Goal: Task Accomplishment & Management: Manage account settings

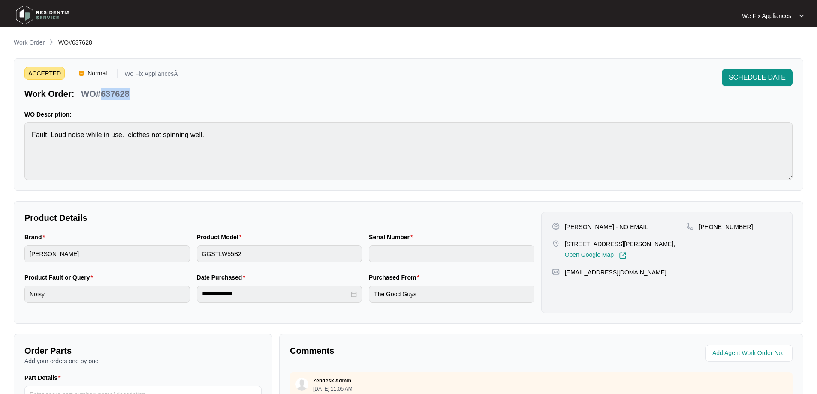
click at [56, 18] on img at bounding box center [43, 15] width 60 height 26
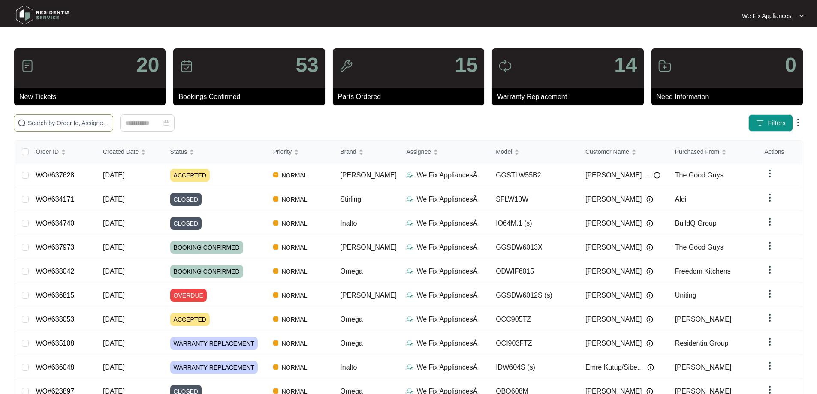
paste input "634718"
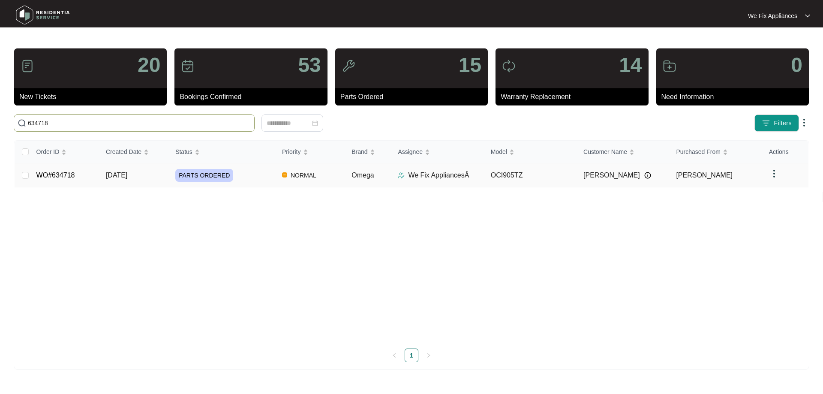
type input "634718"
click at [61, 176] on link "WO#634718" at bounding box center [55, 175] width 39 height 7
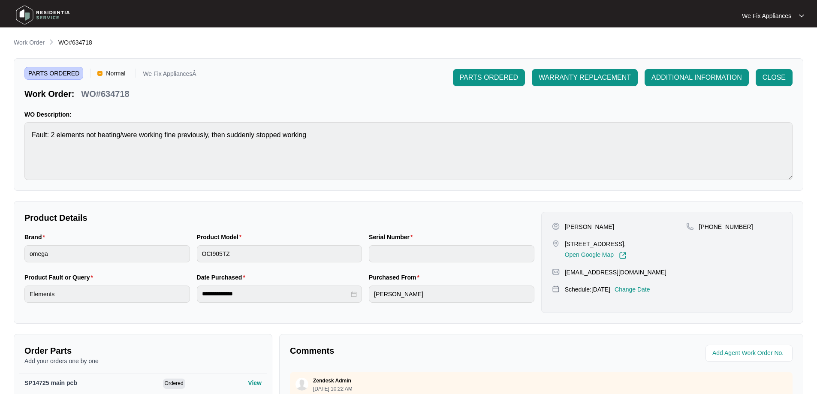
click at [642, 286] on p "Change Date" at bounding box center [633, 289] width 36 height 9
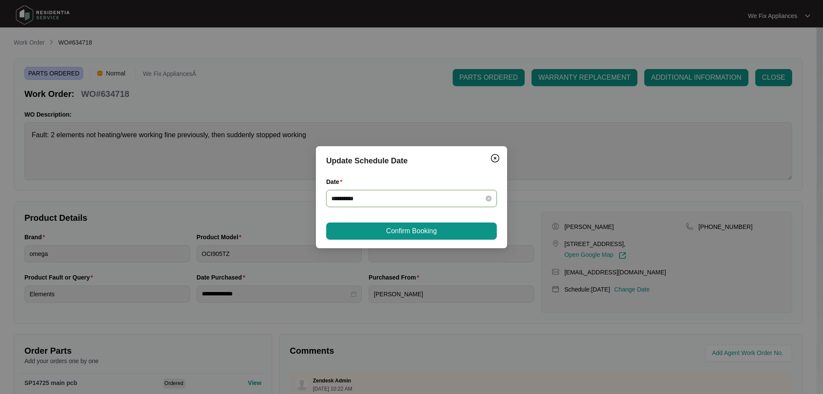
click at [428, 200] on input "**********" at bounding box center [407, 198] width 150 height 9
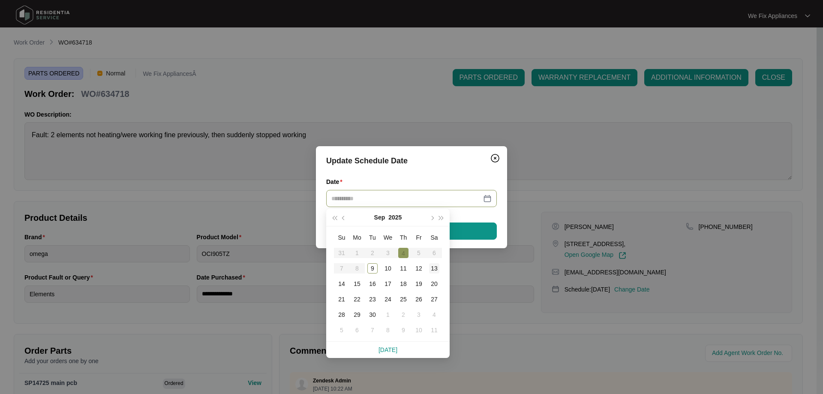
type input "**********"
click at [437, 267] on div "13" at bounding box center [434, 268] width 10 height 10
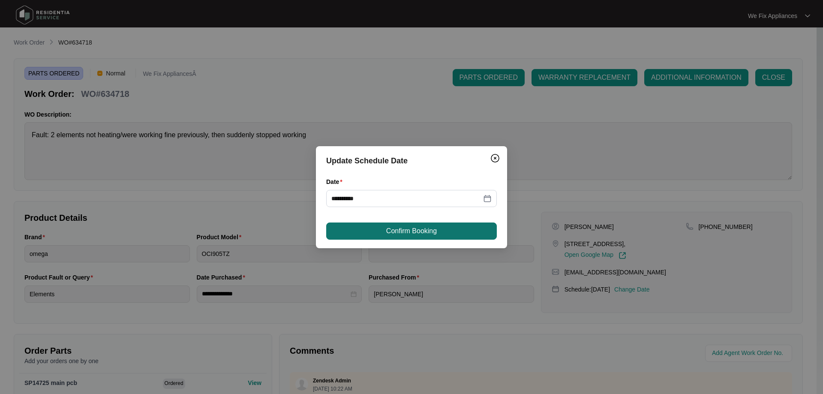
click at [426, 226] on span "Confirm Booking" at bounding box center [411, 231] width 51 height 10
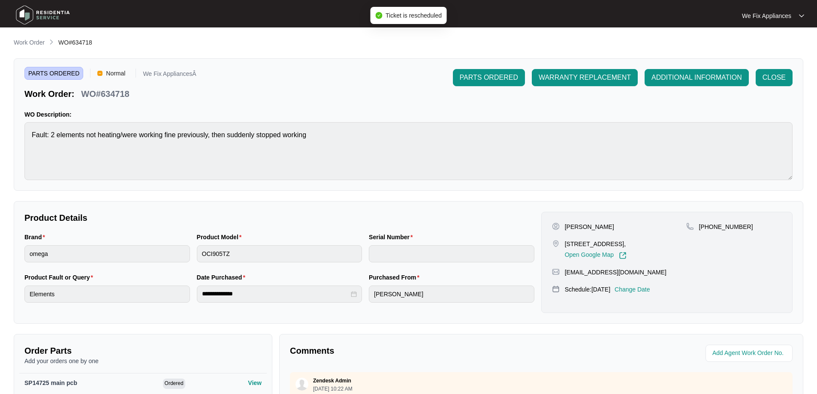
click at [60, 18] on img at bounding box center [43, 15] width 60 height 26
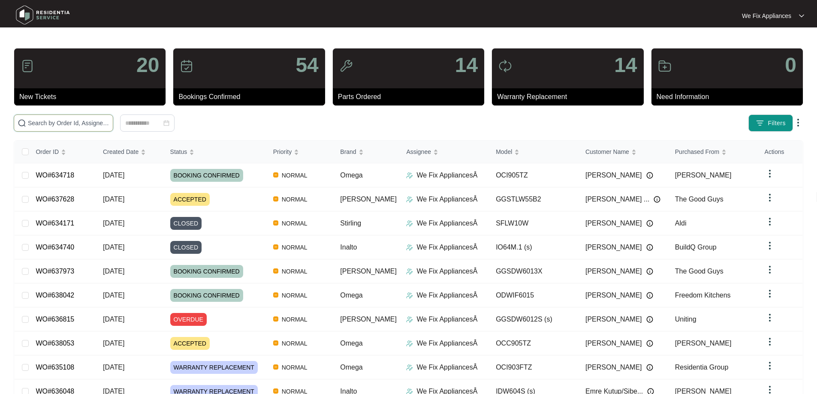
drag, startPoint x: 72, startPoint y: 129, endPoint x: 78, endPoint y: 124, distance: 7.6
paste input "633629"
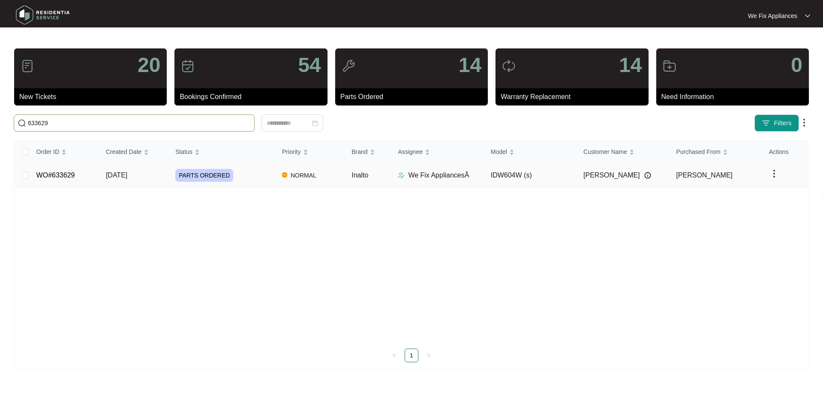
type input "633629"
click at [58, 172] on link "WO#633629" at bounding box center [55, 175] width 39 height 7
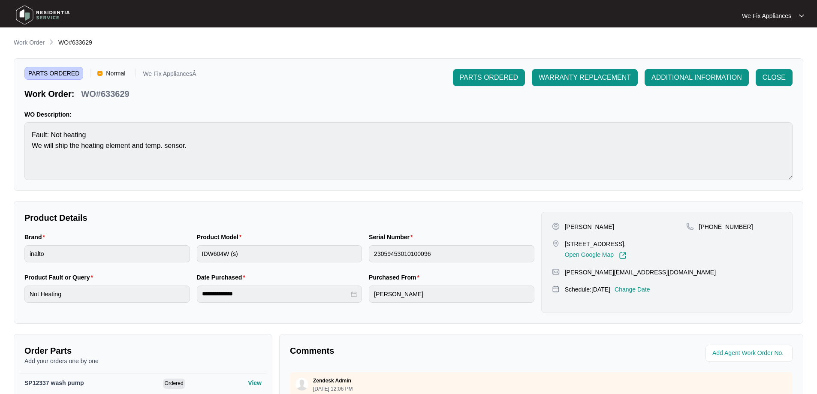
click at [650, 292] on p "Change Date" at bounding box center [633, 289] width 36 height 9
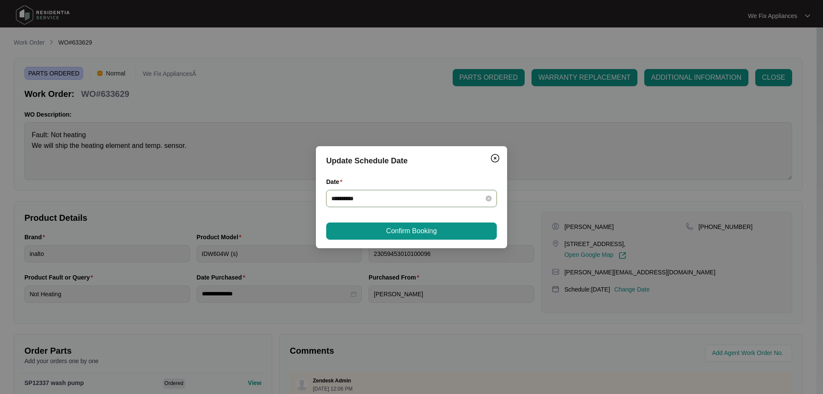
click at [398, 199] on input "**********" at bounding box center [407, 198] width 150 height 9
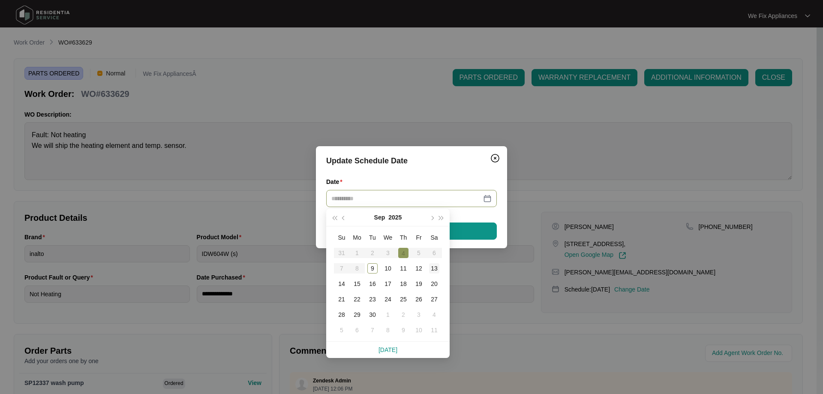
click at [431, 267] on div "13" at bounding box center [434, 268] width 10 height 10
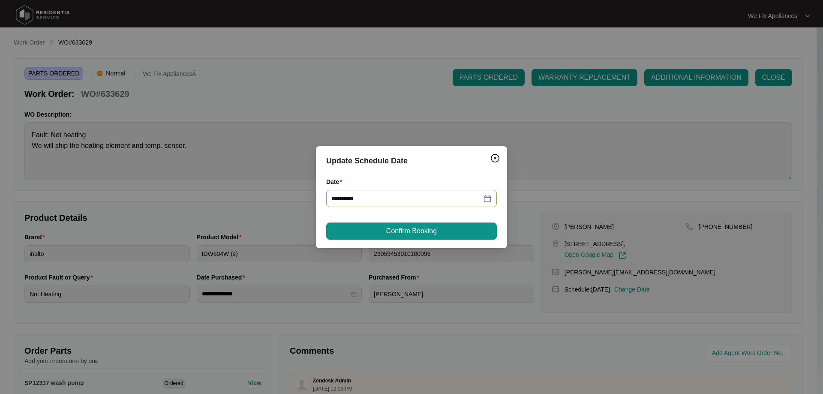
type input "**********"
click at [436, 230] on span "Confirm Booking" at bounding box center [411, 231] width 51 height 10
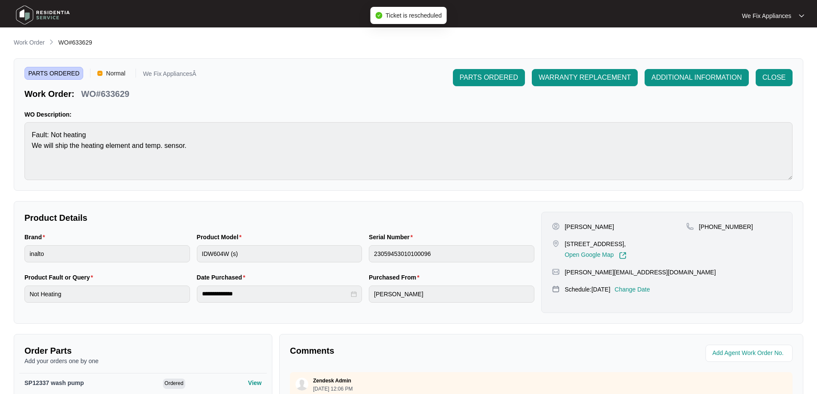
click at [43, 15] on img at bounding box center [43, 15] width 60 height 26
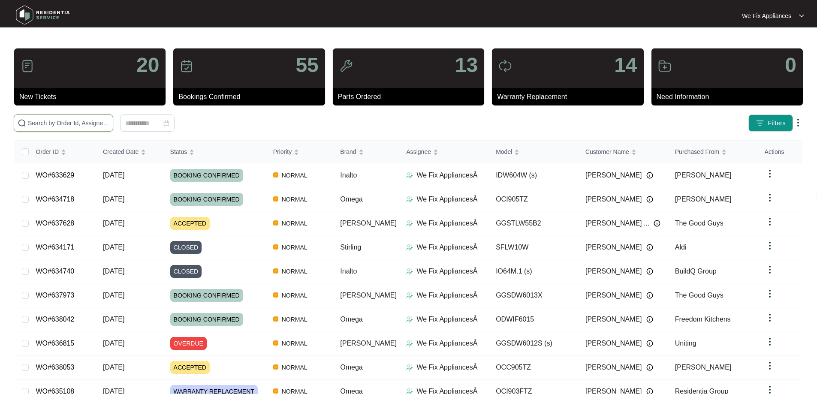
drag, startPoint x: 66, startPoint y: 128, endPoint x: 35, endPoint y: 122, distance: 31.0
paste input "630590"
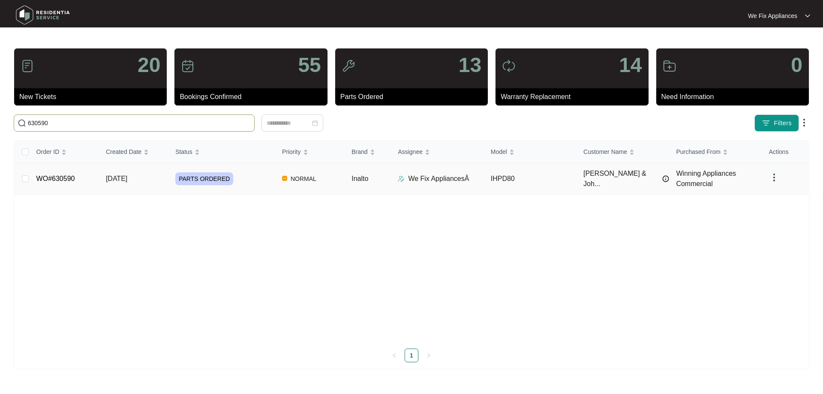
type input "630590"
click at [60, 178] on link "WO#630590" at bounding box center [55, 178] width 39 height 7
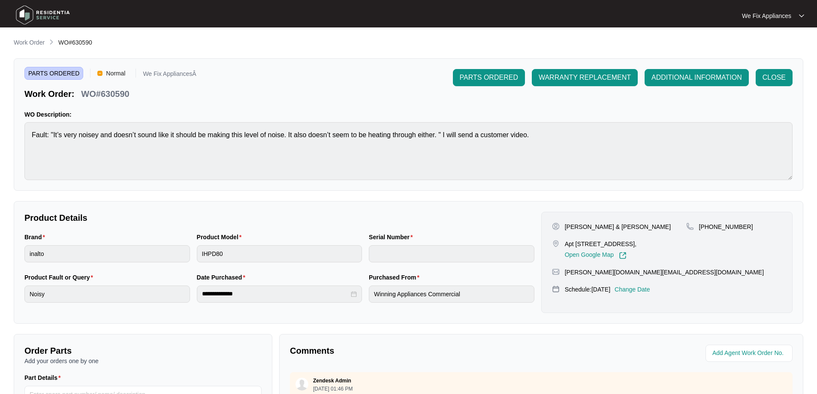
click at [647, 294] on p "Change Date" at bounding box center [633, 289] width 36 height 9
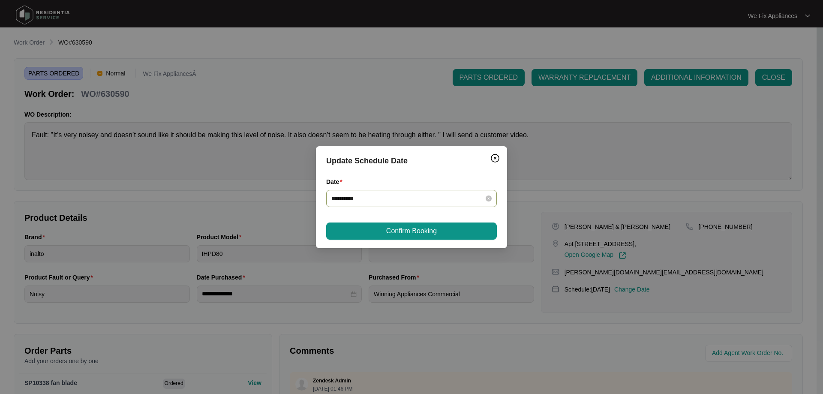
click at [407, 205] on div "**********" at bounding box center [411, 198] width 171 height 17
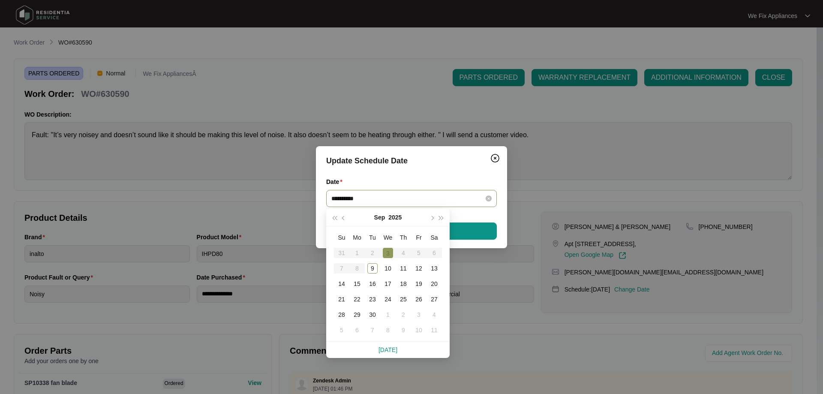
drag, startPoint x: 410, startPoint y: 198, endPoint x: 405, endPoint y: 205, distance: 8.5
click at [410, 197] on input "**********" at bounding box center [407, 198] width 150 height 9
click at [389, 285] on div "17" at bounding box center [388, 284] width 10 height 10
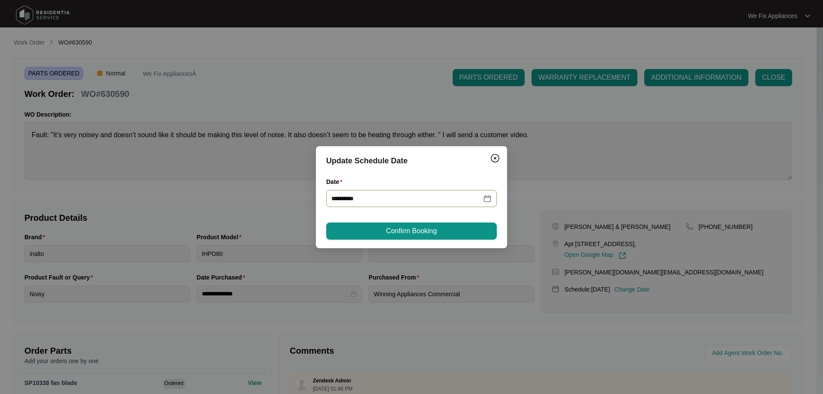
type input "**********"
click at [413, 231] on span "Confirm Booking" at bounding box center [411, 231] width 51 height 10
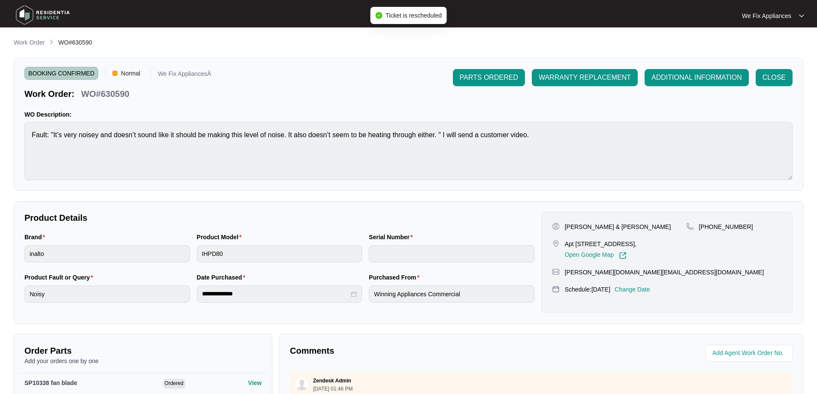
scroll to position [172, 0]
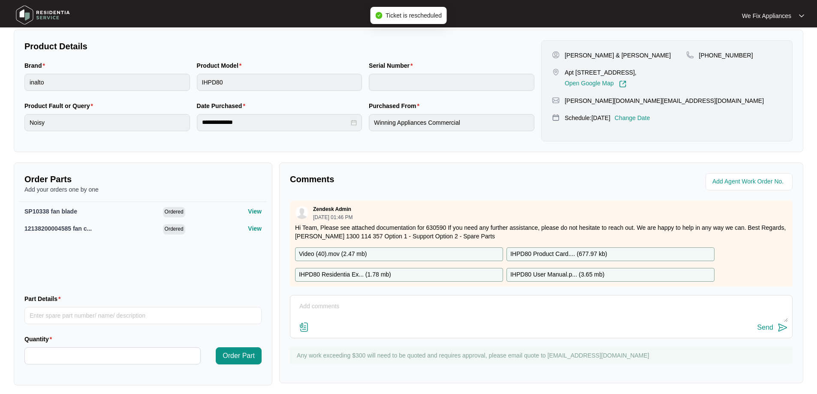
click at [364, 311] on textarea at bounding box center [541, 311] width 493 height 22
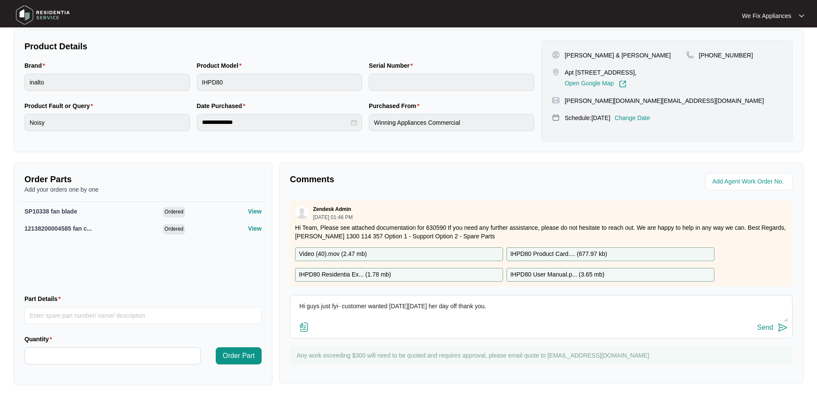
click at [600, 307] on textarea "Hi guys just fyi- customer wanted [DATE][DATE] her day off thank you." at bounding box center [541, 311] width 493 height 22
type textarea "Hi guys just fyi- customer wanted [DATE][DATE] her day off thank you."
click at [767, 328] on div "Send" at bounding box center [765, 328] width 16 height 8
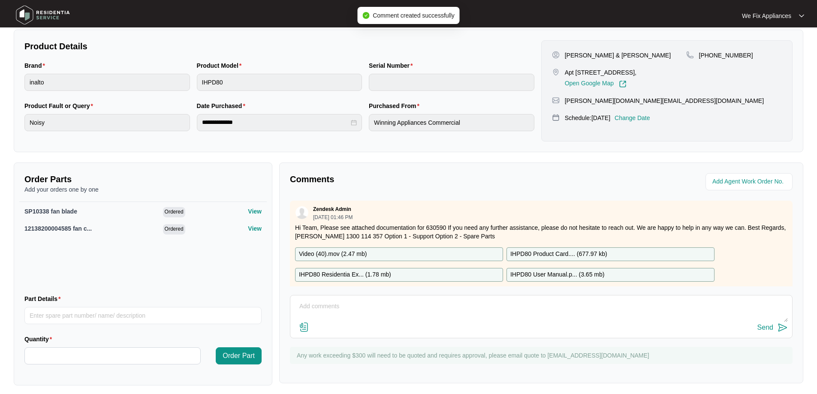
click at [43, 14] on img at bounding box center [43, 15] width 60 height 26
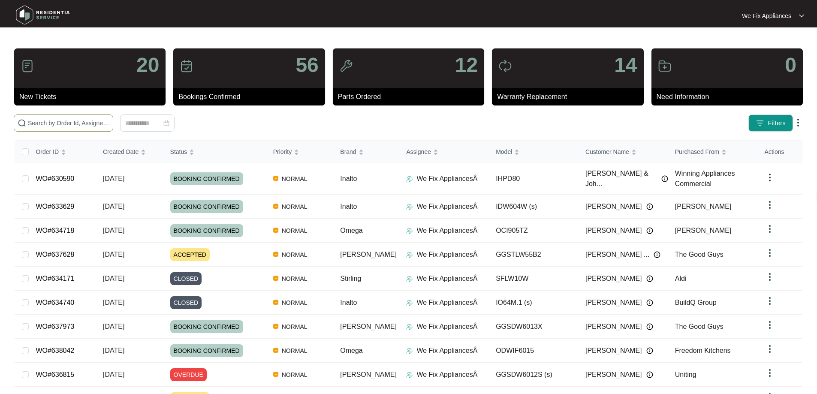
paste input "638053"
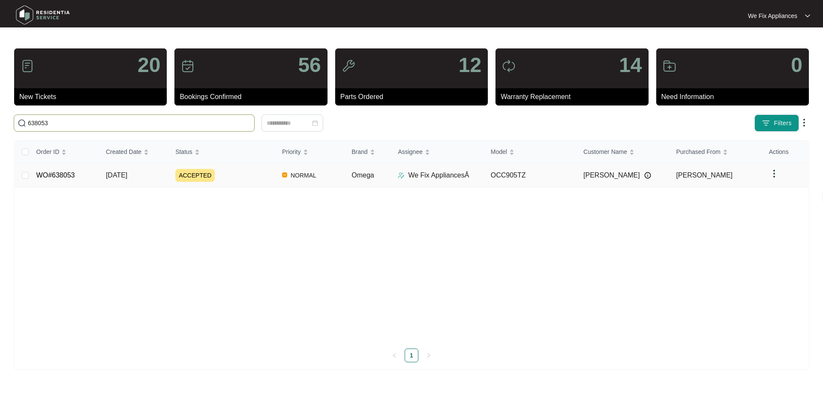
type input "638053"
click at [52, 178] on link "WO#638053" at bounding box center [55, 175] width 39 height 7
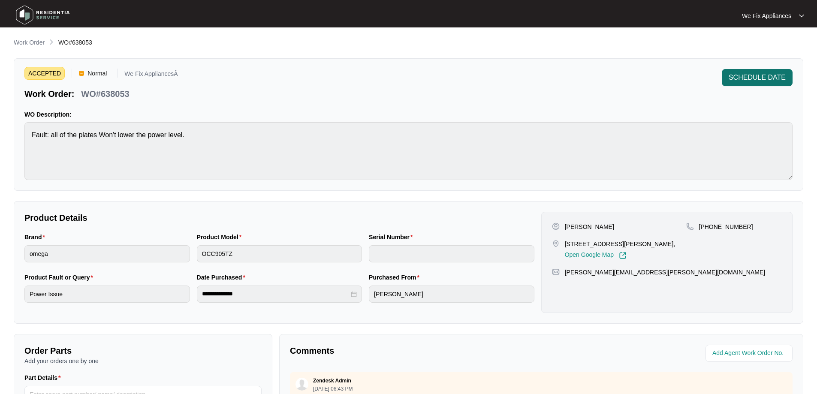
click at [781, 78] on span "SCHEDULE DATE" at bounding box center [757, 77] width 57 height 10
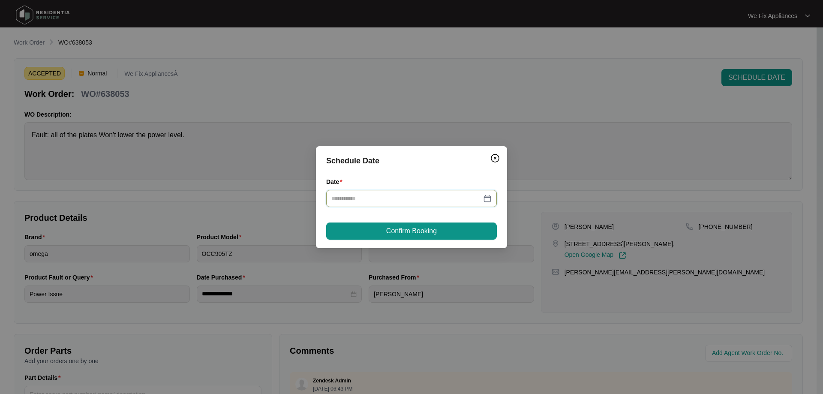
click at [396, 197] on input "Date" at bounding box center [407, 198] width 150 height 9
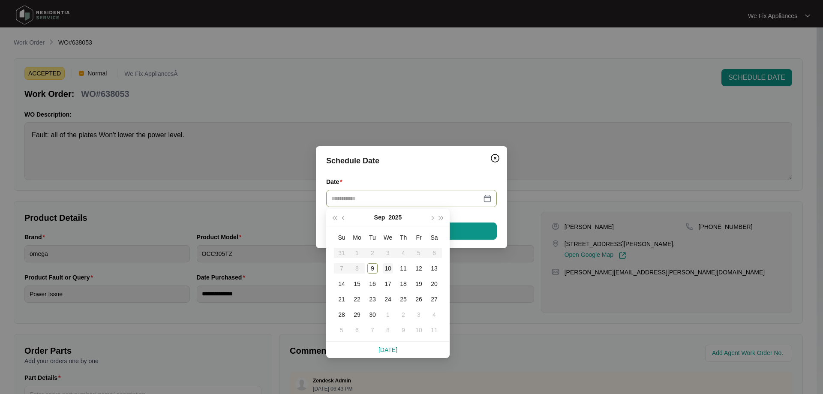
type input "**********"
click at [386, 270] on div "10" at bounding box center [388, 268] width 10 height 10
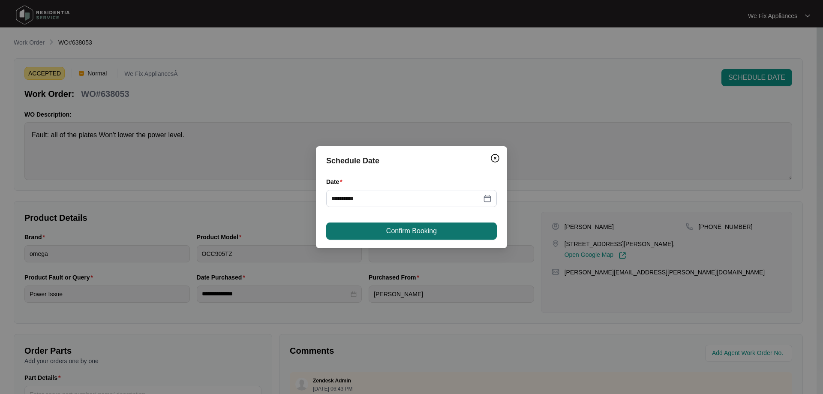
click at [421, 233] on span "Confirm Booking" at bounding box center [411, 231] width 51 height 10
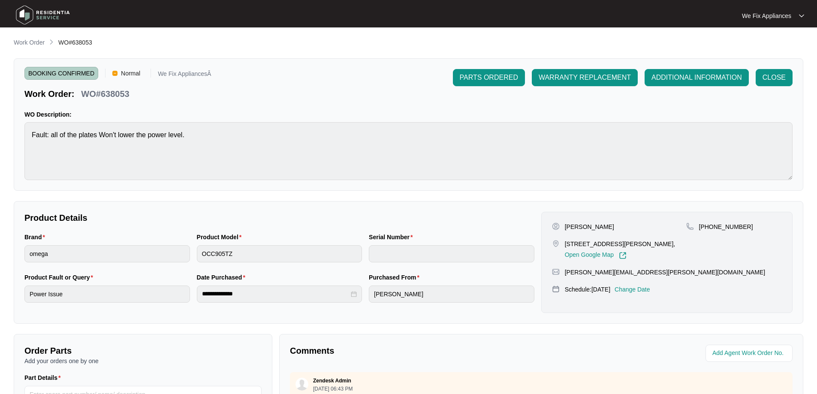
click at [55, 14] on img at bounding box center [43, 15] width 60 height 26
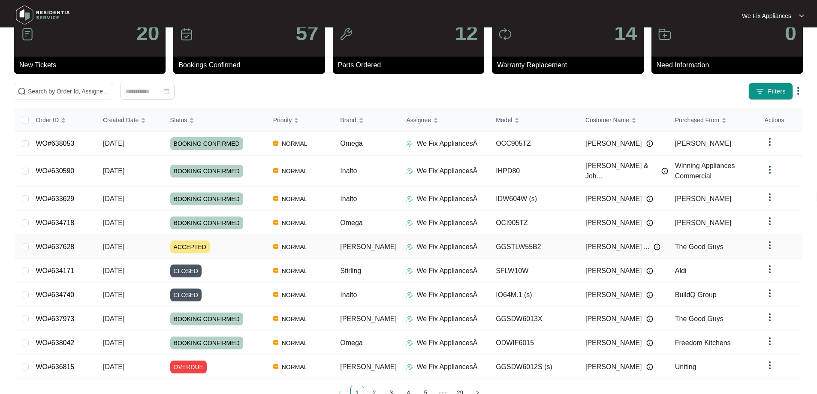
scroll to position [54, 0]
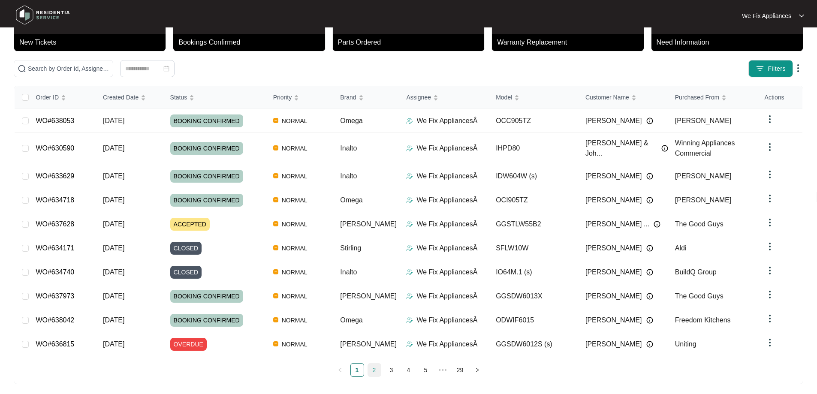
click at [371, 364] on link "2" at bounding box center [374, 370] width 13 height 13
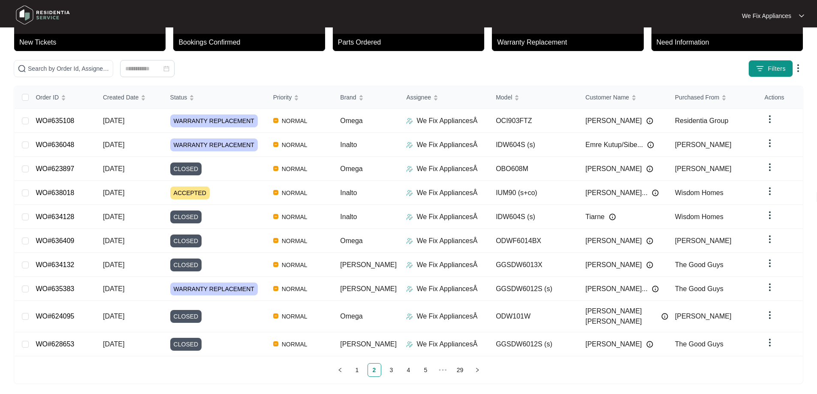
scroll to position [47, 0]
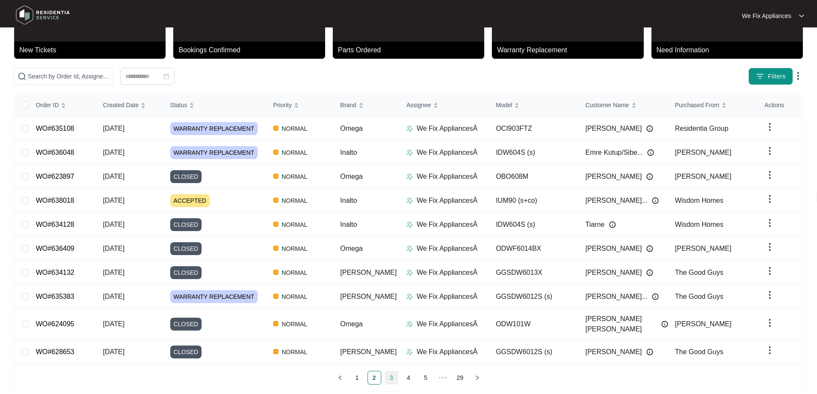
click at [393, 371] on link "3" at bounding box center [391, 377] width 13 height 13
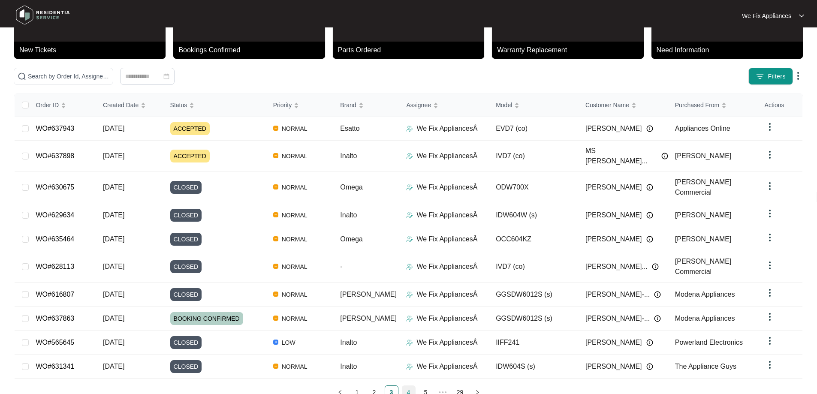
click at [405, 386] on link "4" at bounding box center [408, 392] width 13 height 13
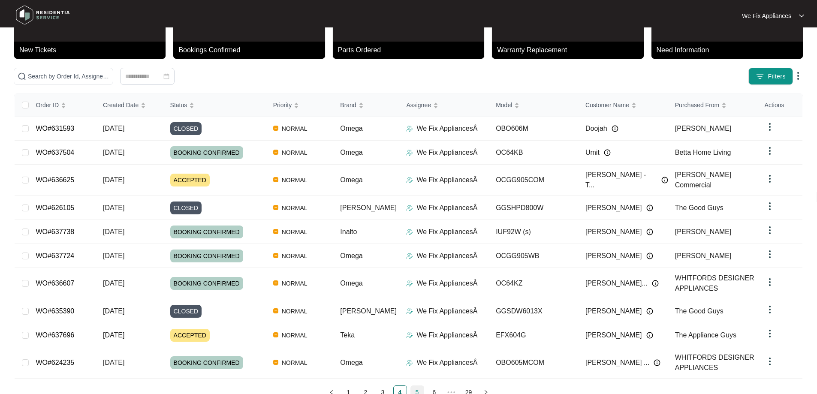
click at [416, 386] on link "5" at bounding box center [417, 392] width 13 height 13
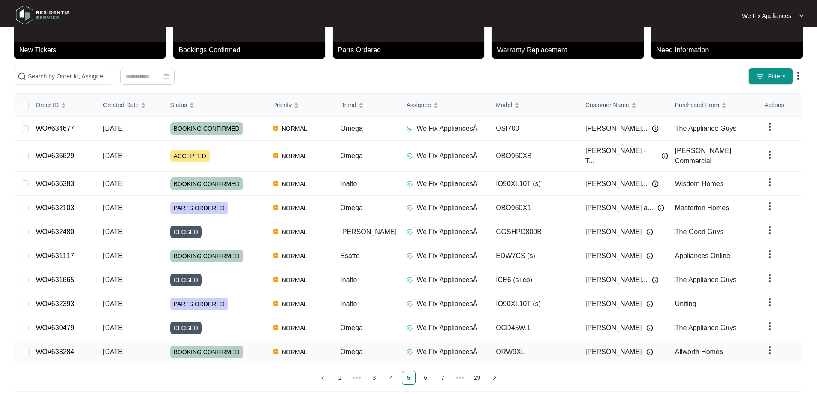
scroll to position [54, 0]
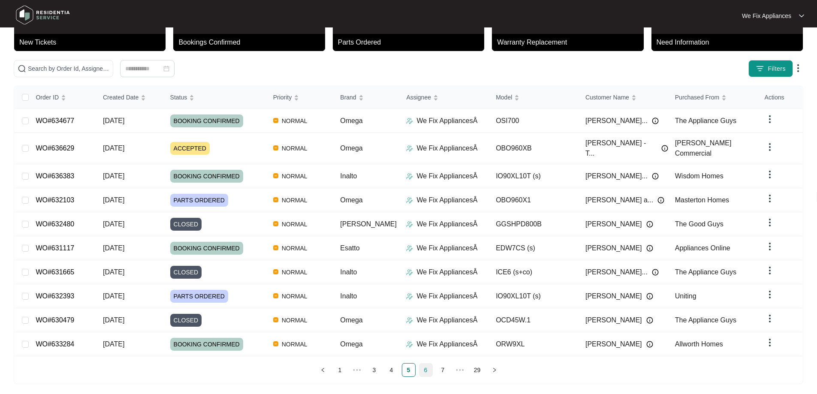
click at [425, 365] on link "6" at bounding box center [425, 370] width 13 height 13
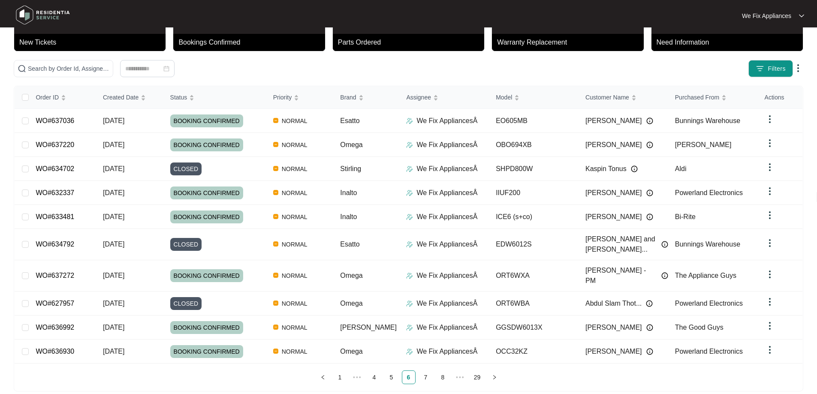
scroll to position [47, 0]
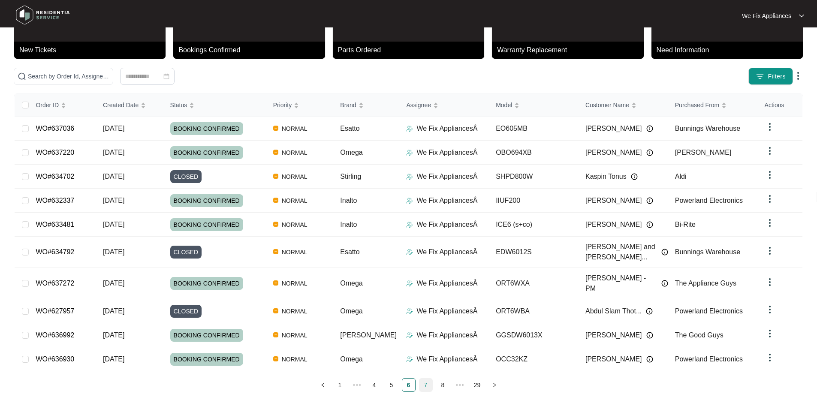
click at [422, 379] on link "7" at bounding box center [425, 385] width 13 height 13
